Goal: Check status: Check status

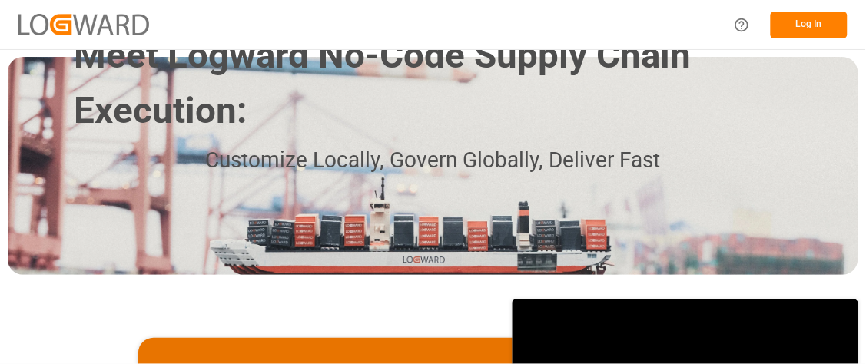
click at [808, 23] on button "Log In" at bounding box center [809, 25] width 77 height 27
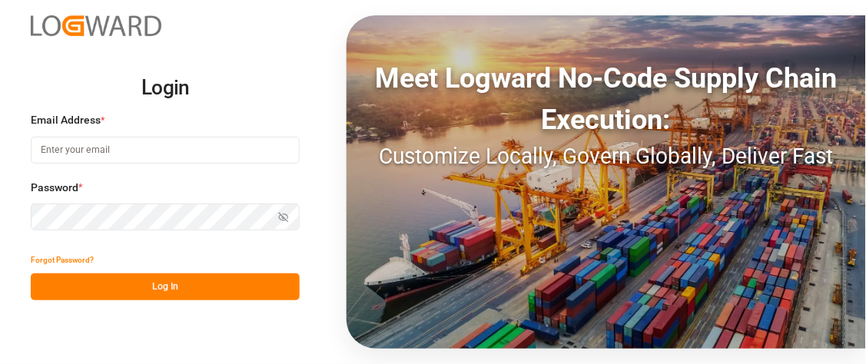
type input "[PERSON_NAME][EMAIL_ADDRESS][DOMAIN_NAME]"
click at [131, 286] on button "Log In" at bounding box center [165, 287] width 269 height 27
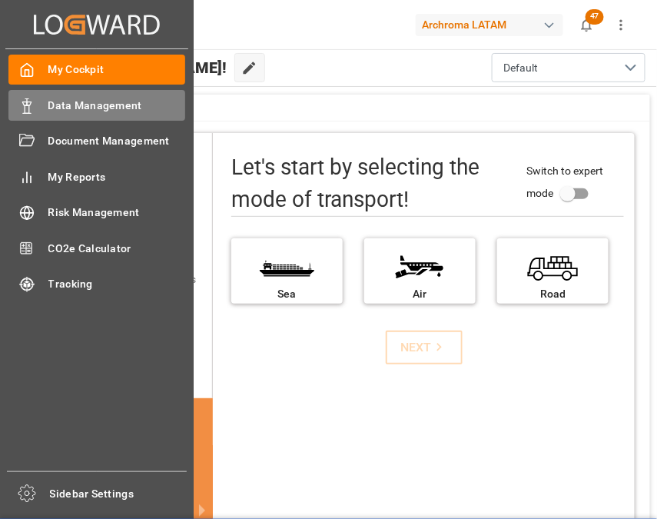
click at [106, 106] on span "Data Management" at bounding box center [117, 106] width 138 height 16
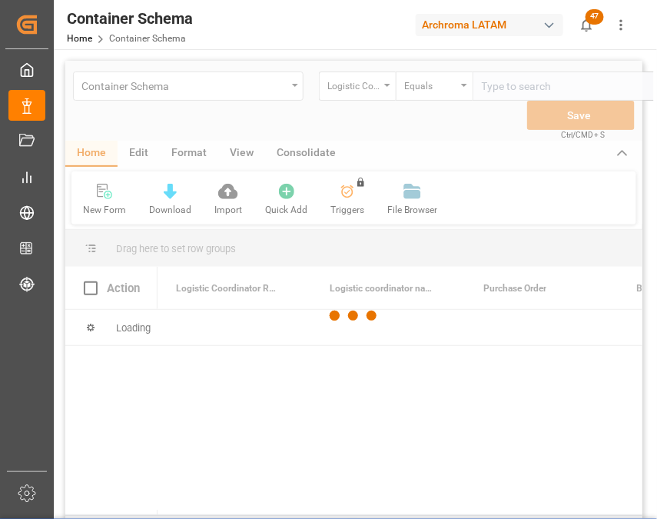
scroll to position [0, 48]
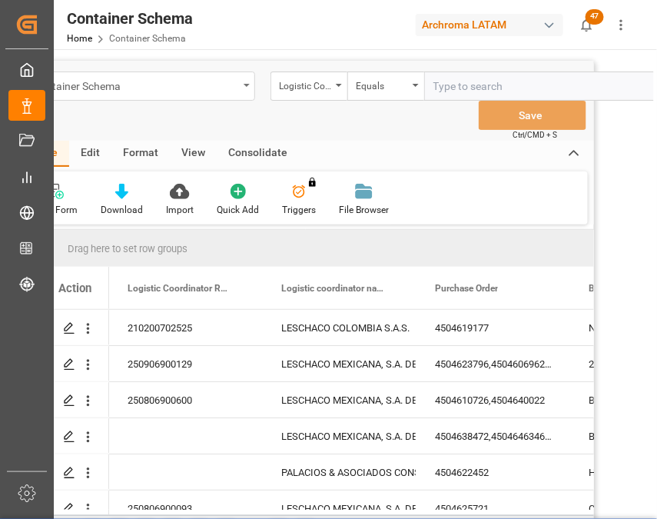
click at [236, 88] on div "Container Schema" at bounding box center [135, 84] width 205 height 19
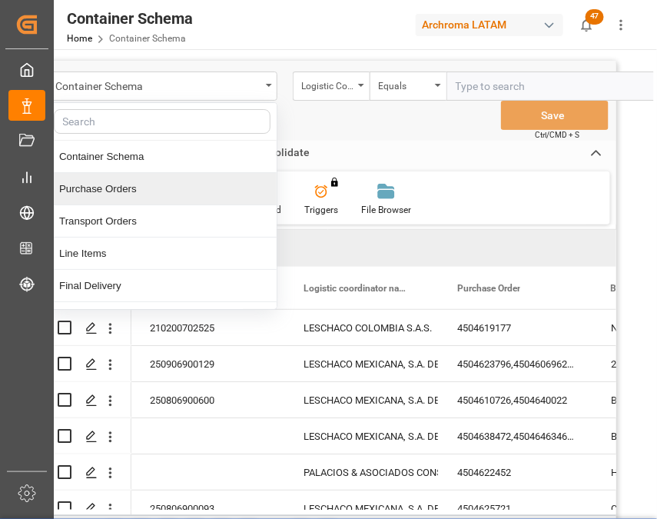
click at [117, 194] on div "Purchase Orders" at bounding box center [162, 189] width 229 height 32
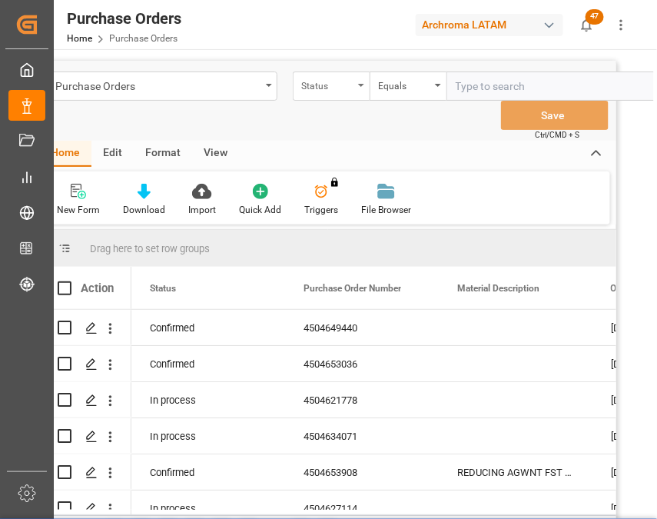
click at [347, 88] on div "Status" at bounding box center [327, 84] width 52 height 18
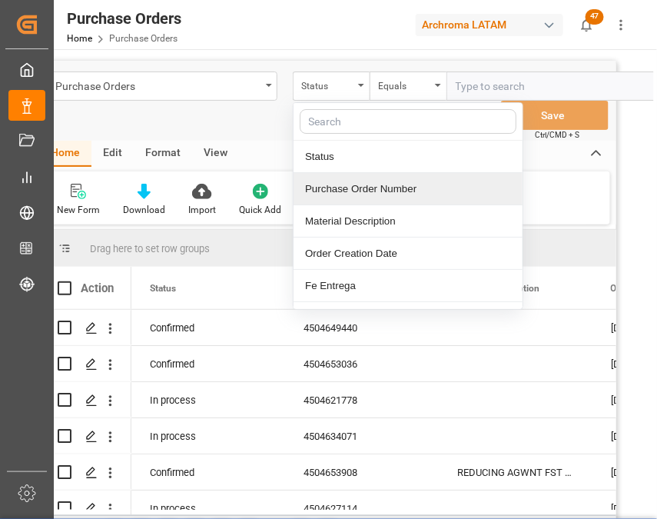
click at [364, 194] on div "Purchase Order Number" at bounding box center [408, 189] width 229 height 32
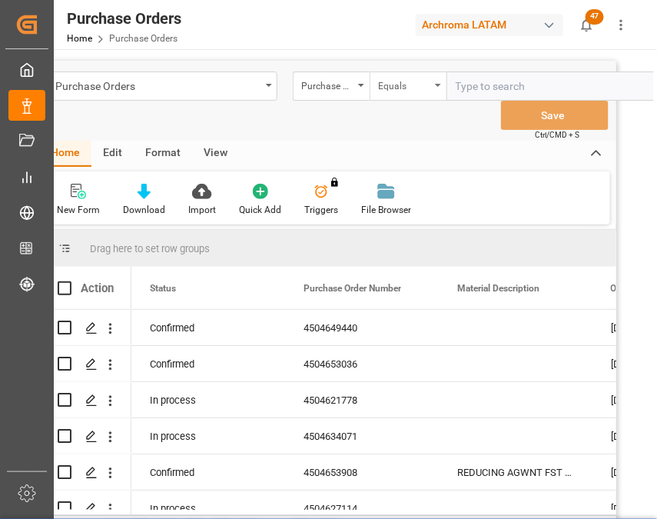
click at [407, 86] on div "Equals" at bounding box center [404, 84] width 52 height 18
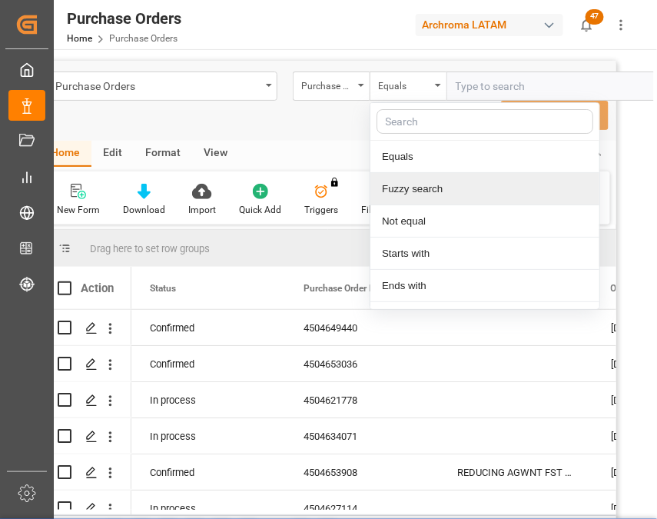
click at [407, 192] on div "Fuzzy search" at bounding box center [485, 189] width 229 height 32
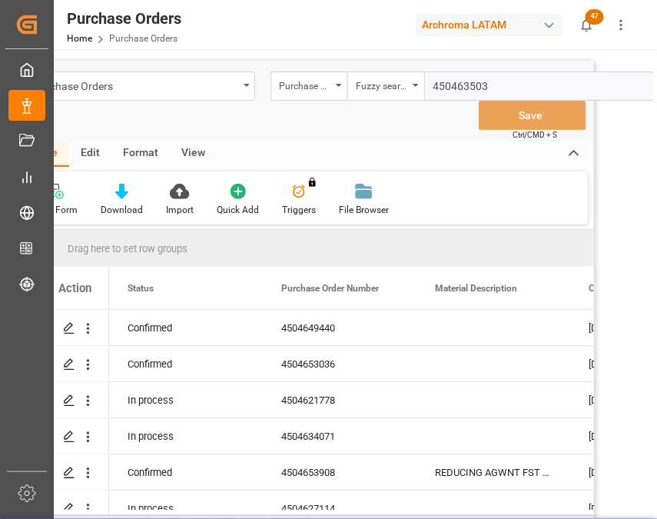
type input "4504635038"
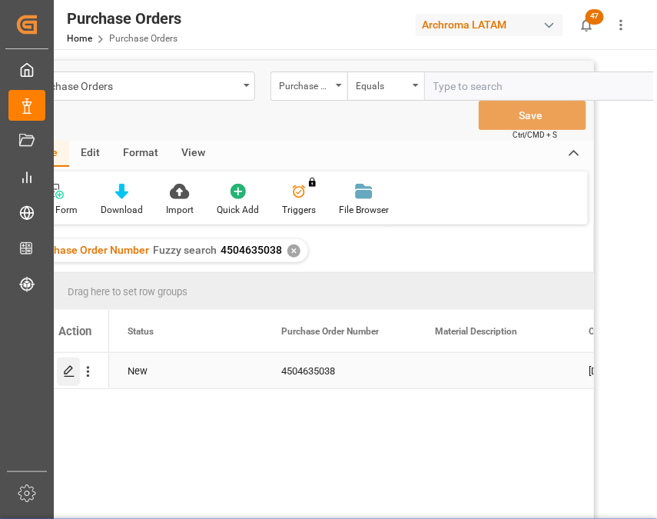
click at [67, 364] on icon "Press SPACE to select this row." at bounding box center [69, 371] width 12 height 12
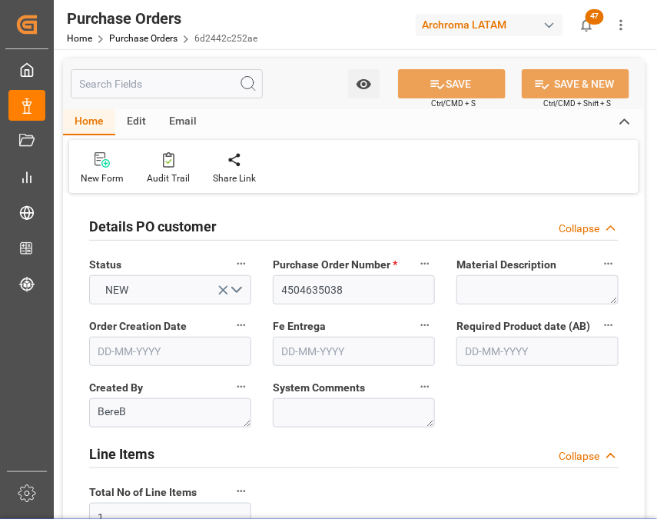
type input "[DATE]"
drag, startPoint x: 387, startPoint y: 291, endPoint x: 240, endPoint y: 295, distance: 146.9
click at [447, 216] on div "Details PO customer Collapse" at bounding box center [354, 225] width 530 height 29
